Goal: Find specific page/section

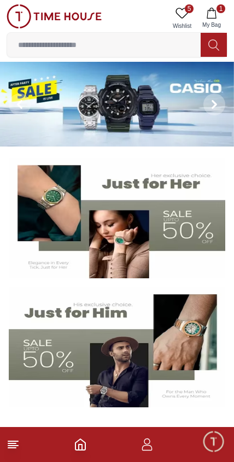
click at [184, 13] on icon at bounding box center [181, 13] width 13 height 13
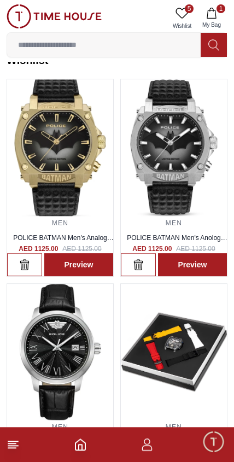
click at [214, 14] on icon "button" at bounding box center [211, 13] width 11 height 11
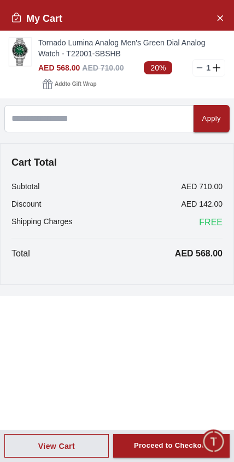
click at [222, 13] on icon "Close Account" at bounding box center [219, 18] width 9 height 14
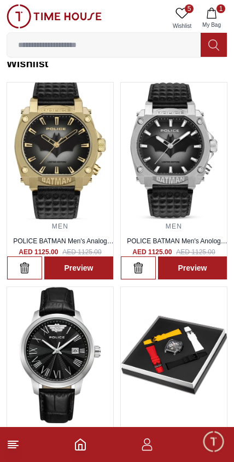
scroll to position [0, 0]
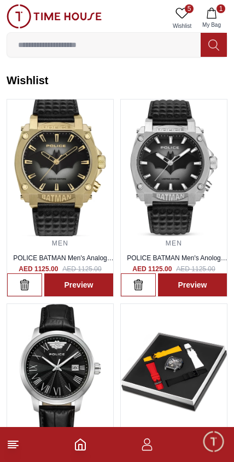
click at [128, 38] on input at bounding box center [103, 45] width 193 height 22
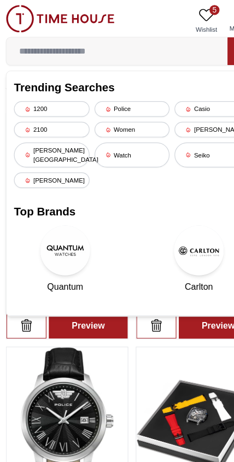
click at [61, 126] on div "[PERSON_NAME][GEOGRAPHIC_DATA]" at bounding box center [47, 136] width 66 height 22
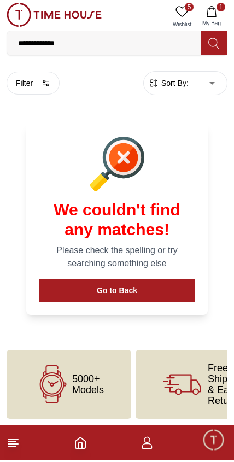
click at [158, 292] on button "Go to Back" at bounding box center [116, 291] width 155 height 23
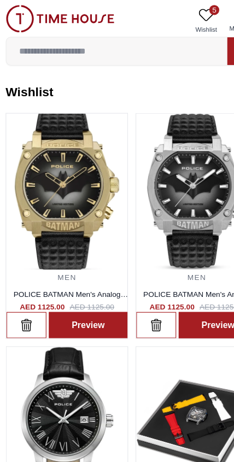
click at [116, 40] on input at bounding box center [103, 45] width 193 height 22
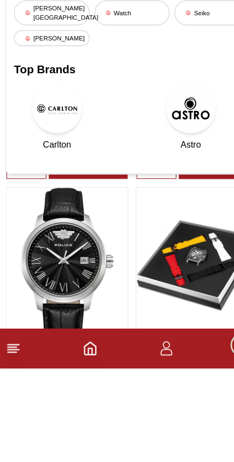
scroll to position [82, 0]
